Goal: Find specific page/section: Find specific page/section

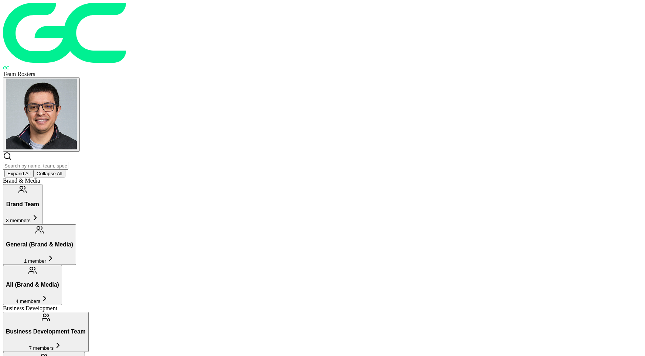
click at [42, 184] on button "Brand Team 3 members" at bounding box center [23, 204] width 40 height 40
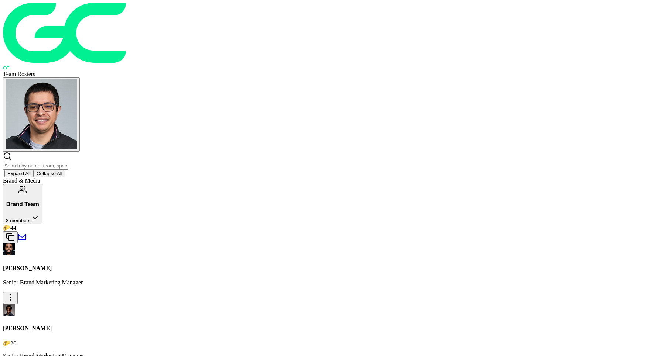
click at [42, 184] on button "Brand Team 3 members" at bounding box center [23, 204] width 40 height 40
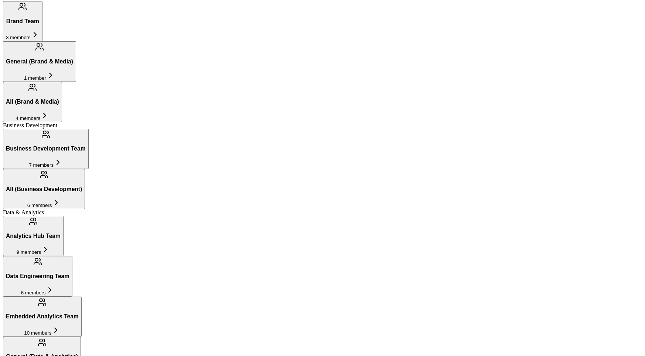
scroll to position [192, 0]
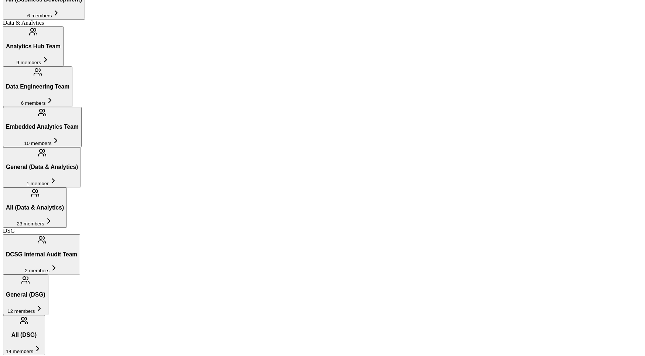
scroll to position [374, 0]
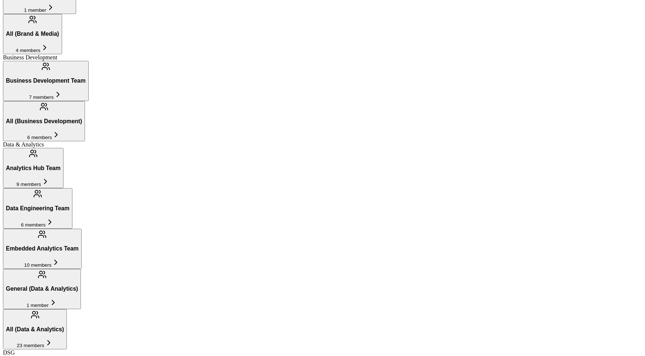
scroll to position [250, 0]
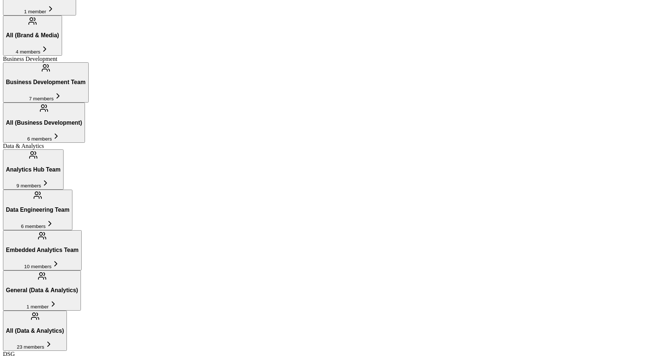
type input "[PERSON_NAME]"
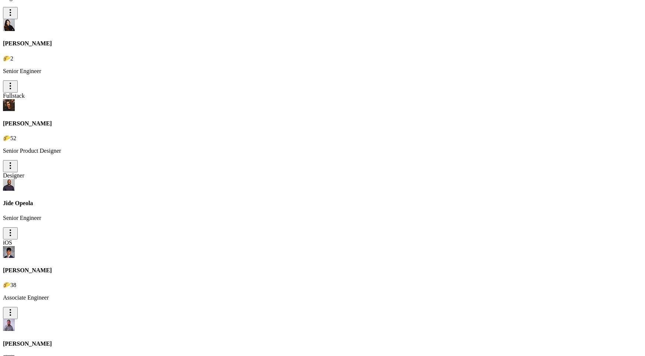
scroll to position [996, 0]
